Goal: Check status: Check status

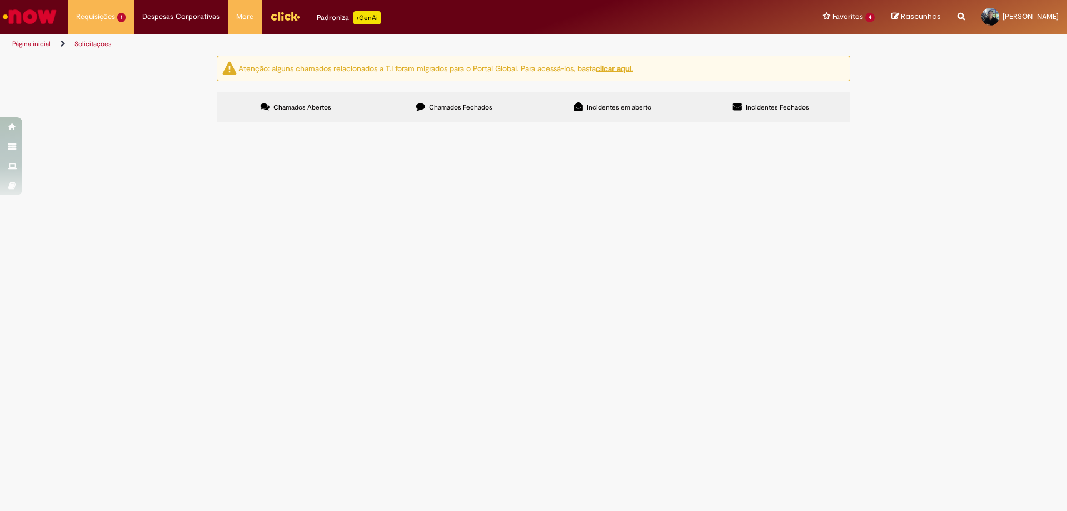
click at [0, 0] on td "R13549285" at bounding box center [0, 0] width 0 height 0
click at [0, 0] on span "R13549285" at bounding box center [0, 0] width 0 height 0
click at [0, 0] on td "Vale Transporte ([GEOGRAPHIC_DATA])" at bounding box center [0, 0] width 0 height 0
click at [0, 0] on span "Precio do Vale transporte em dinheiro pois a Ambev fica distante da minha facul…" at bounding box center [0, 0] width 0 height 0
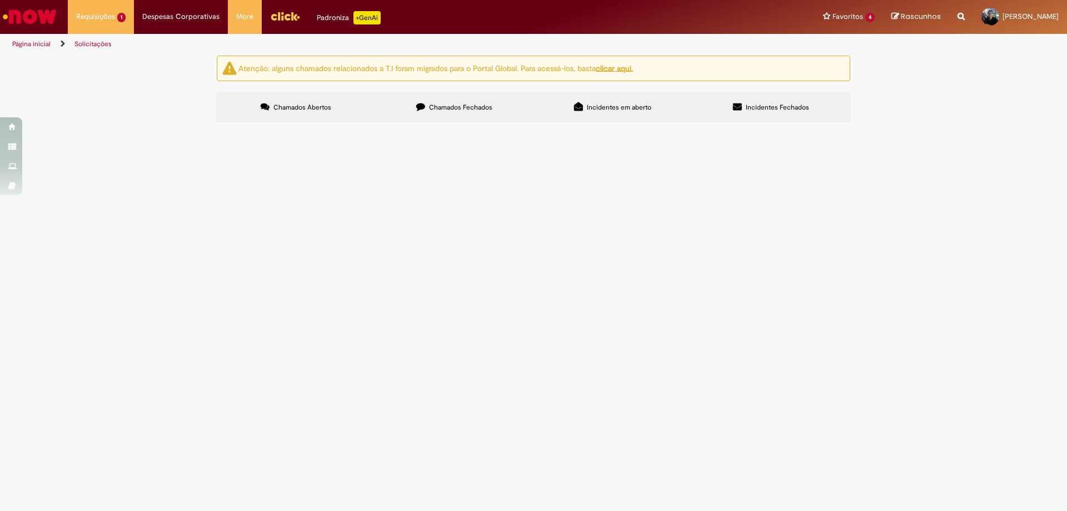
click at [0, 0] on span "Precio do Vale transporte em dinheiro pois a Ambev fica distante da minha facul…" at bounding box center [0, 0] width 0 height 0
